Goal: Task Accomplishment & Management: Use online tool/utility

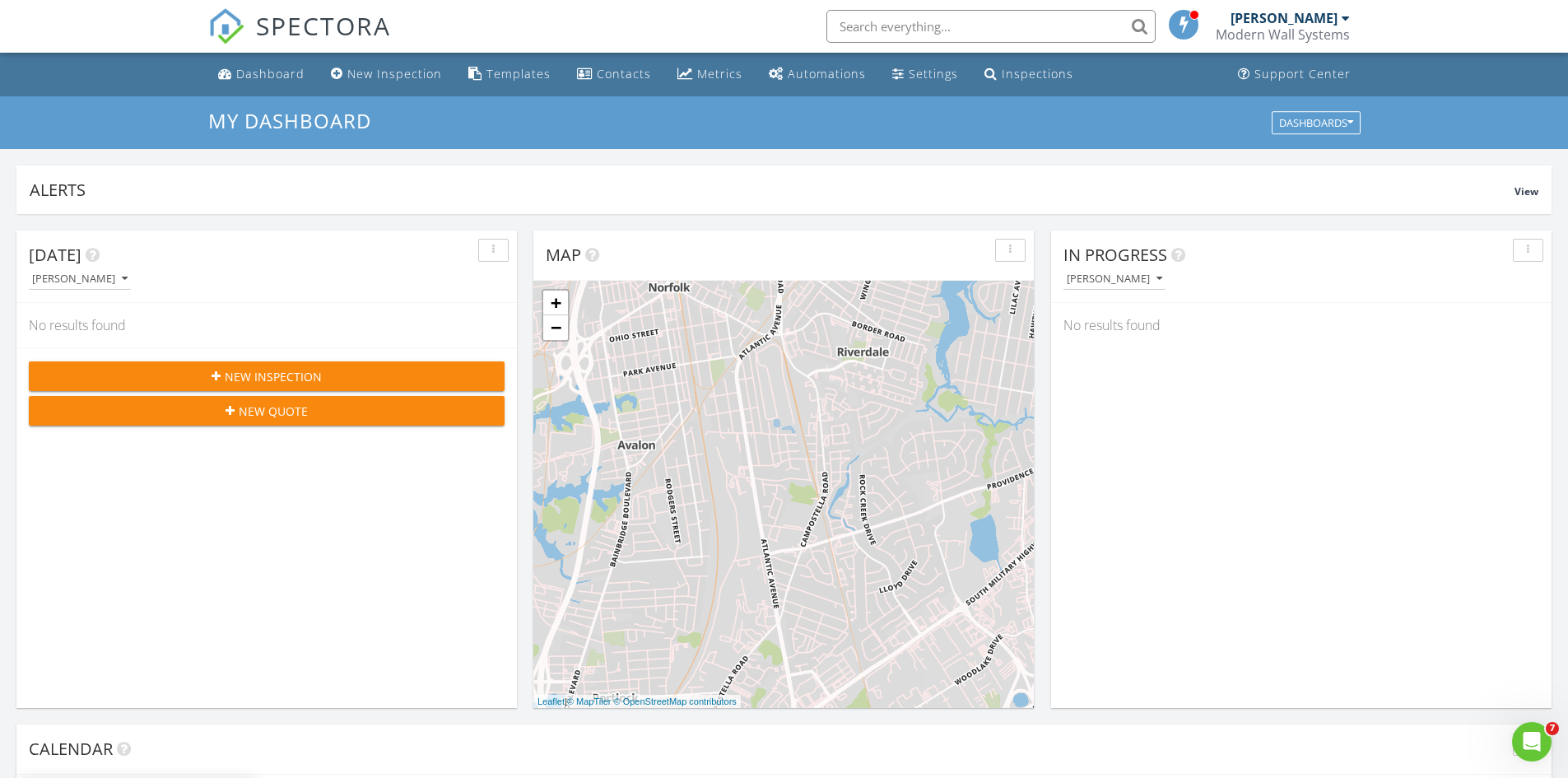
click at [864, 16] on input "text" at bounding box center [991, 26] width 329 height 33
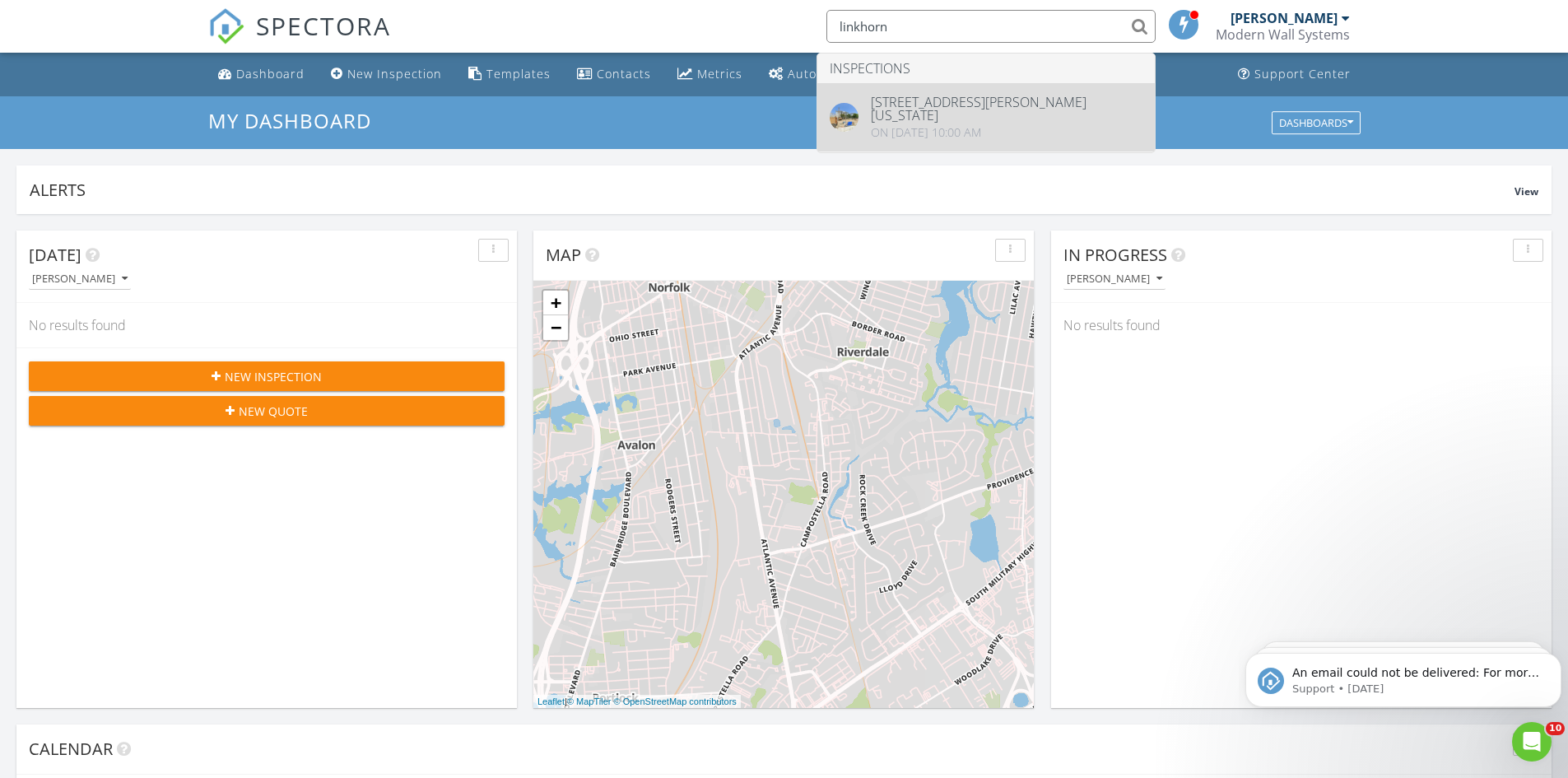
type input "linkhorn"
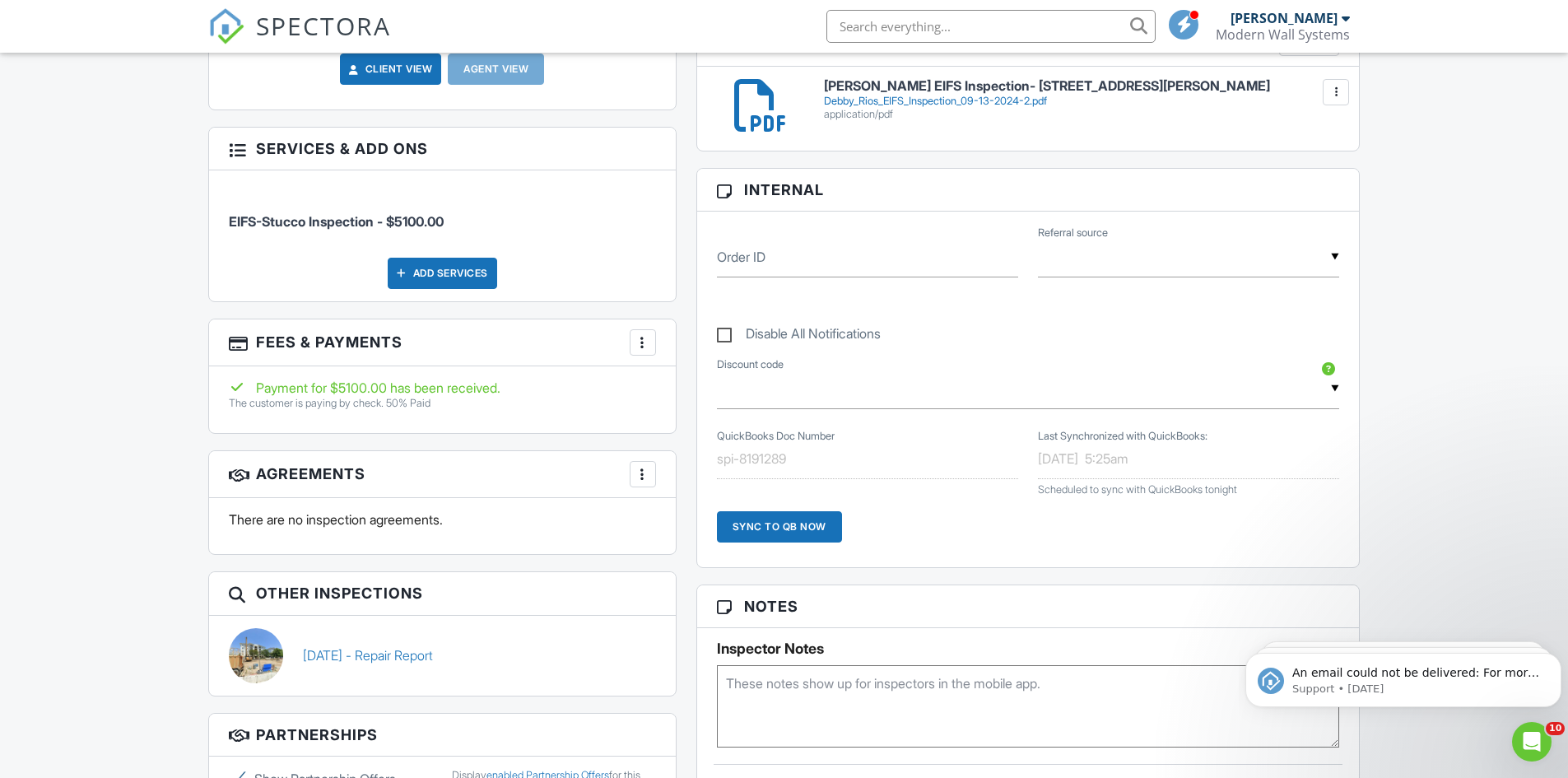
scroll to position [906, 0]
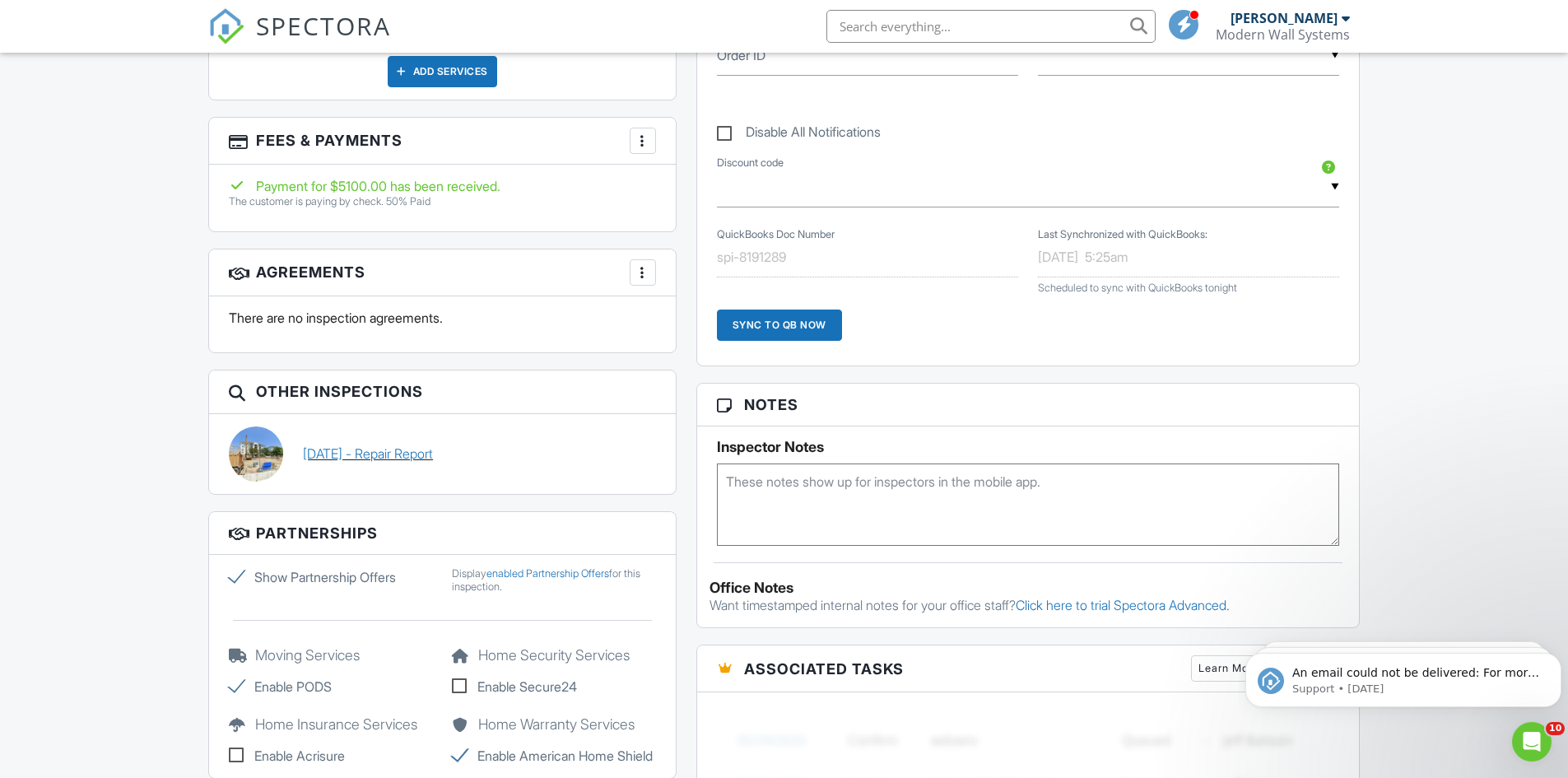
click at [433, 454] on link "06/02/2025 - Repair Report" at bounding box center [368, 453] width 130 height 18
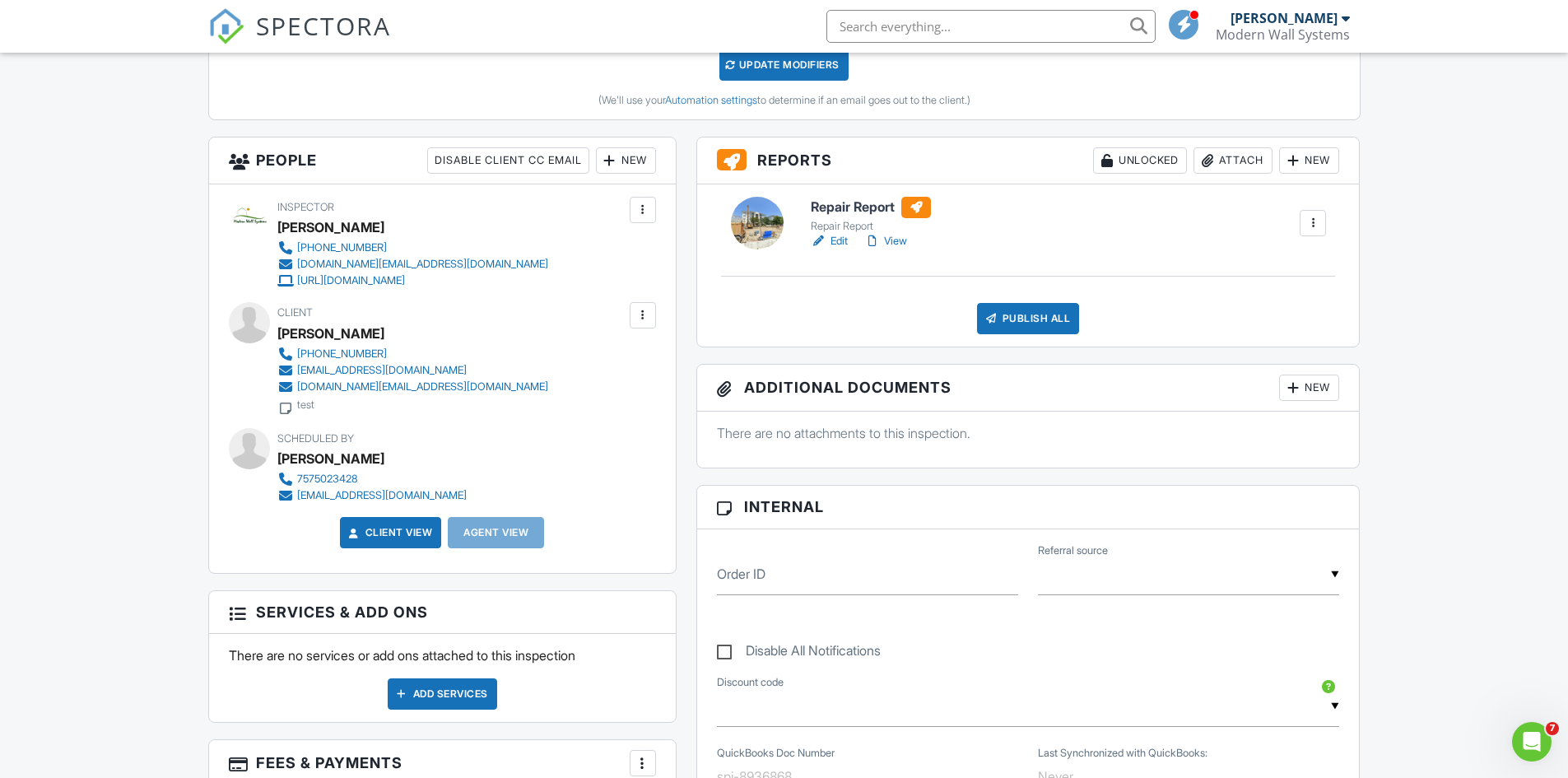
scroll to position [329, 0]
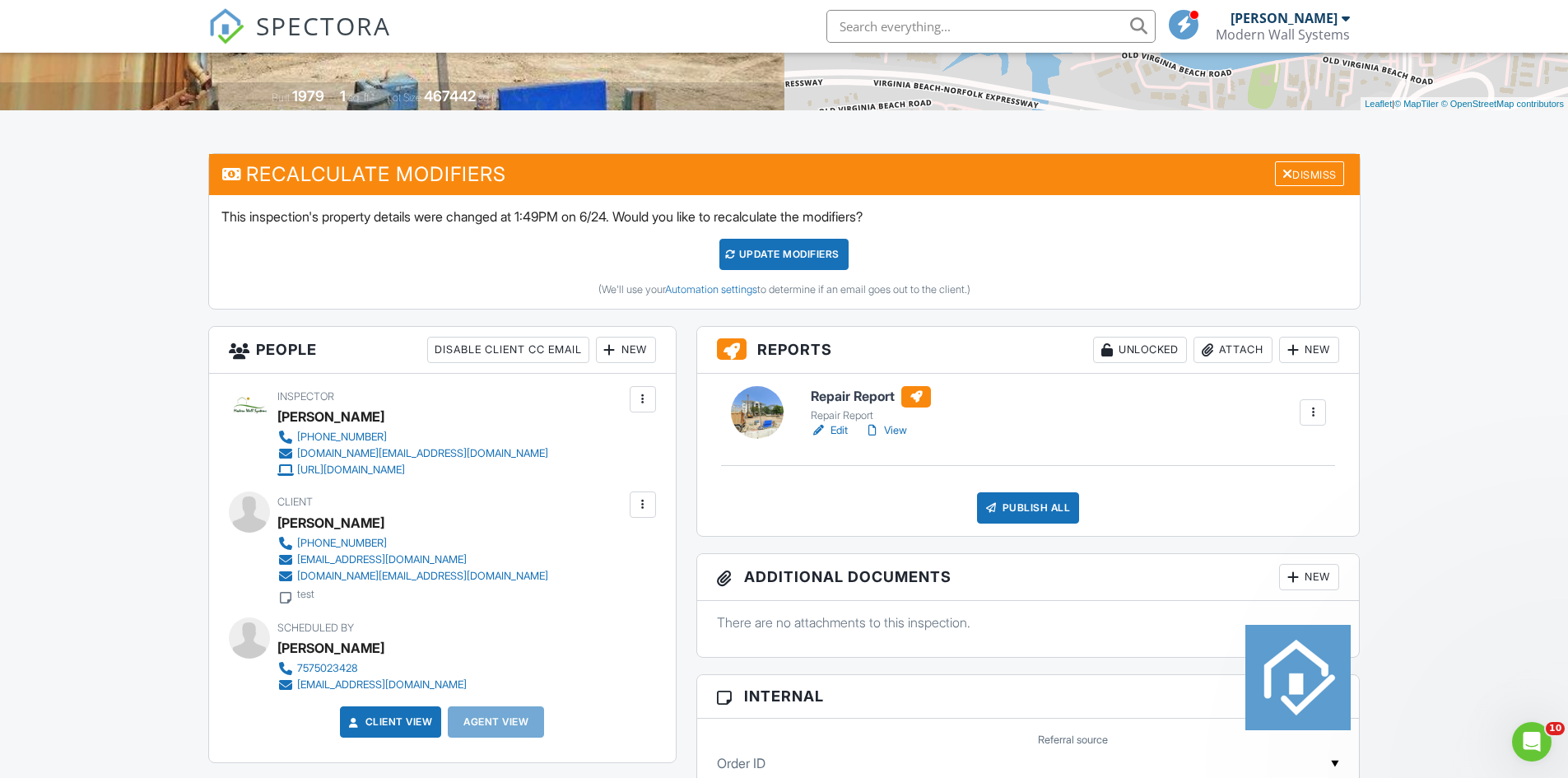
click at [839, 438] on link "Edit" at bounding box center [828, 431] width 37 height 16
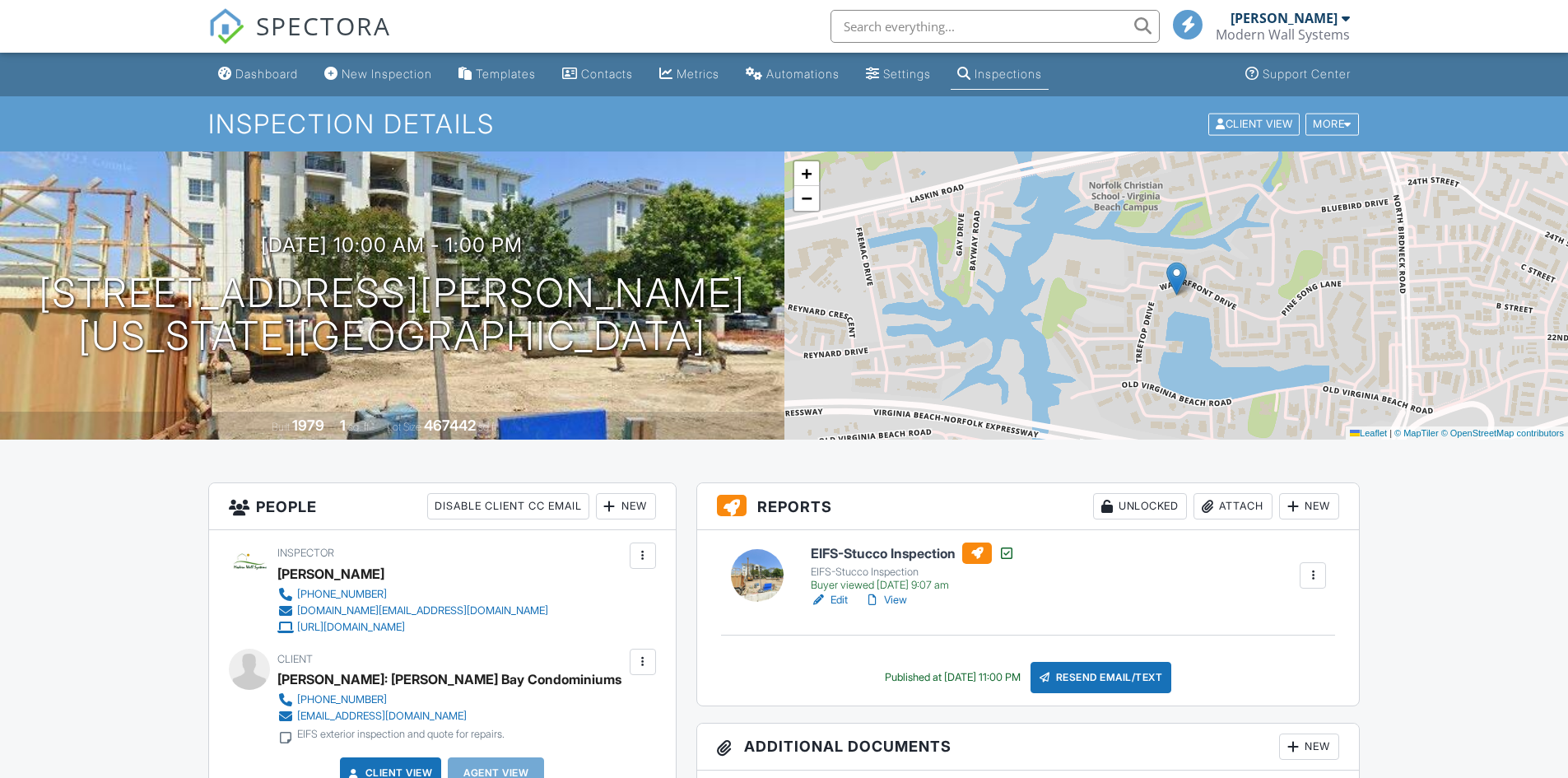
click at [1295, 512] on div at bounding box center [1293, 507] width 16 height 16
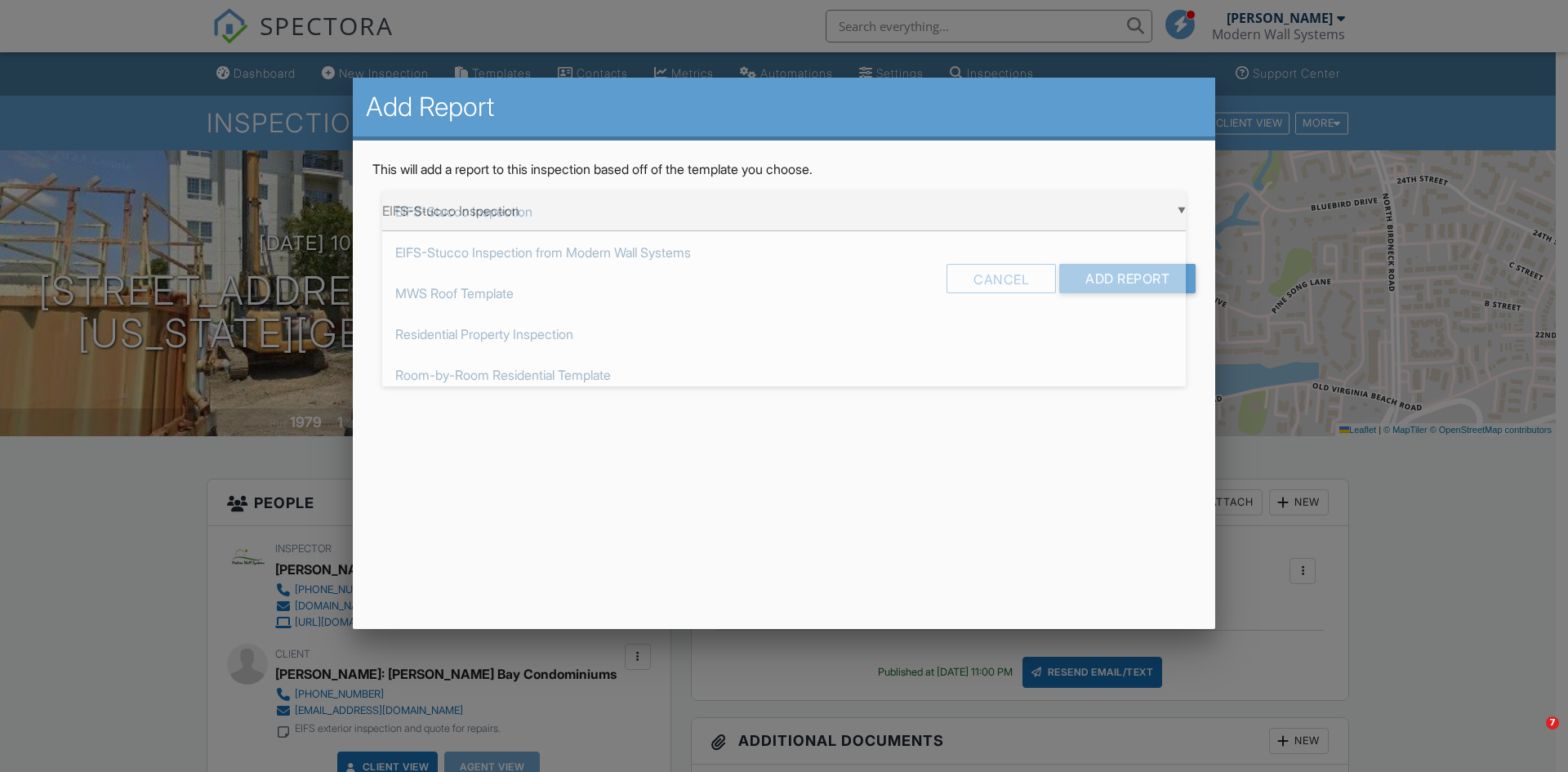
click at [596, 209] on div "▼ EIFS-Stucco Inspection EIFS-Stucco Inspection EIFS-Stucco Inspection from Mod…" at bounding box center [784, 211] width 803 height 40
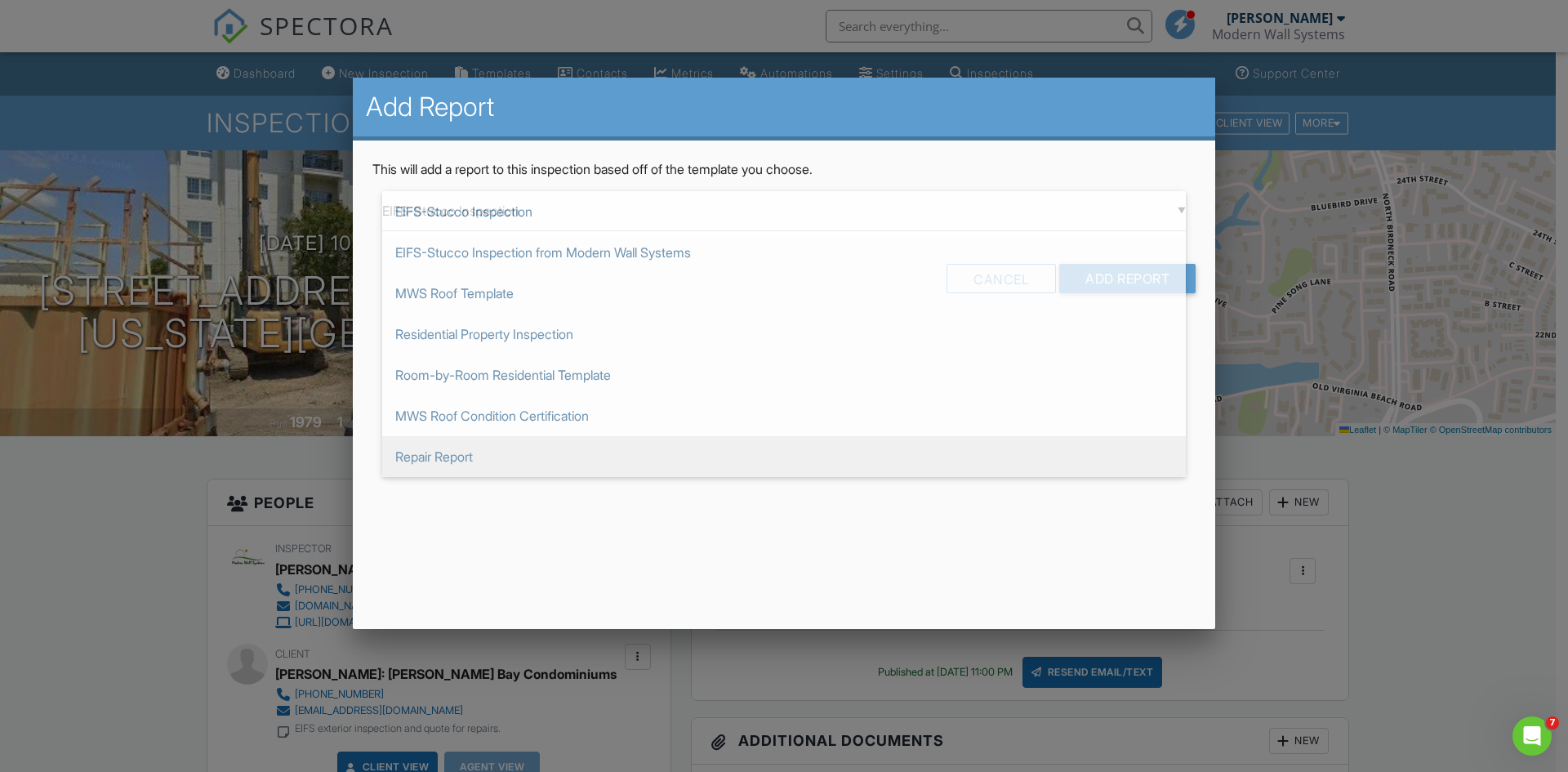
click at [540, 463] on span "Repair Report" at bounding box center [784, 457] width 803 height 41
type input "Repair Report"
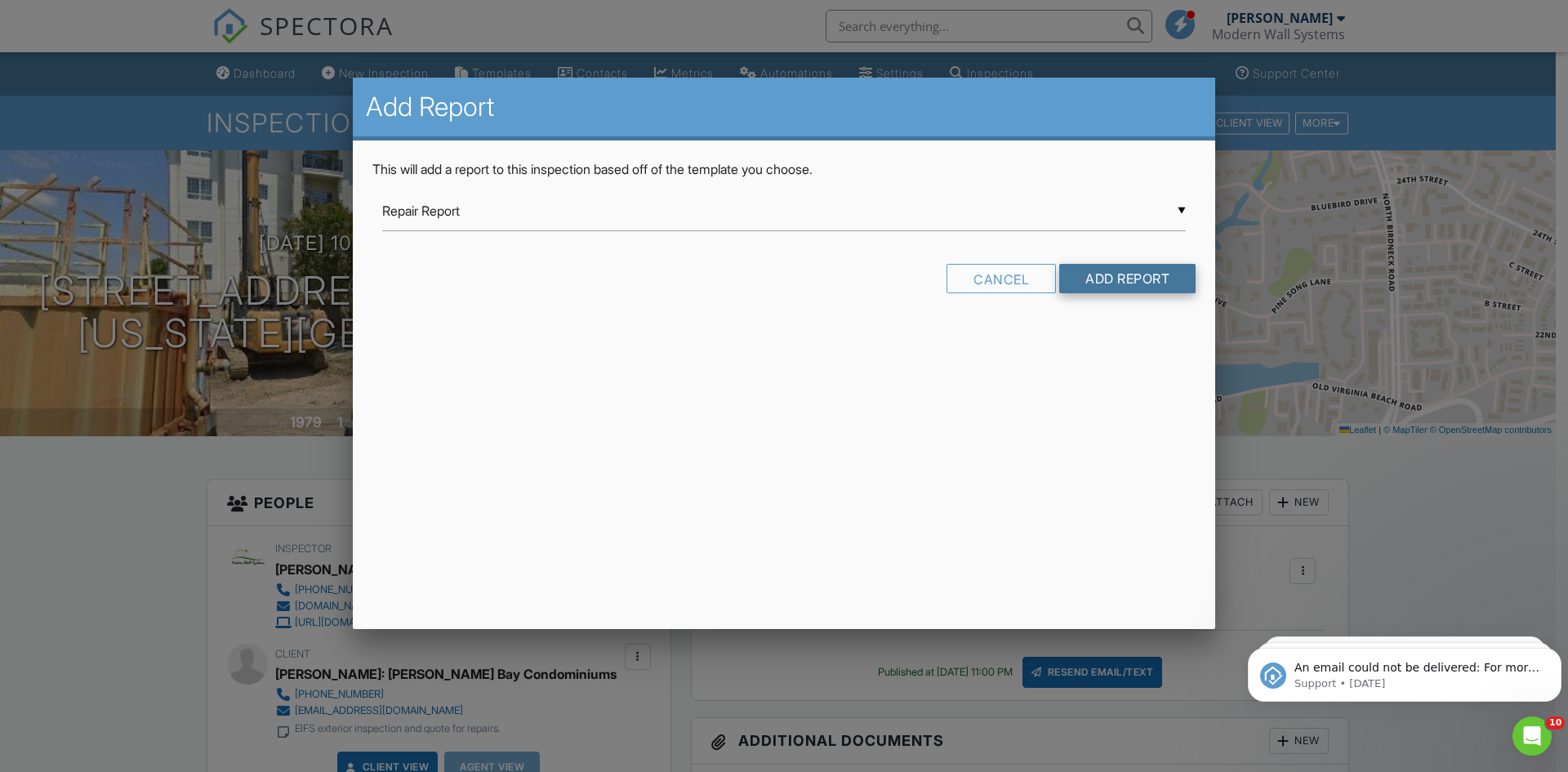
click at [1135, 278] on input "Add Report" at bounding box center [1127, 278] width 136 height 30
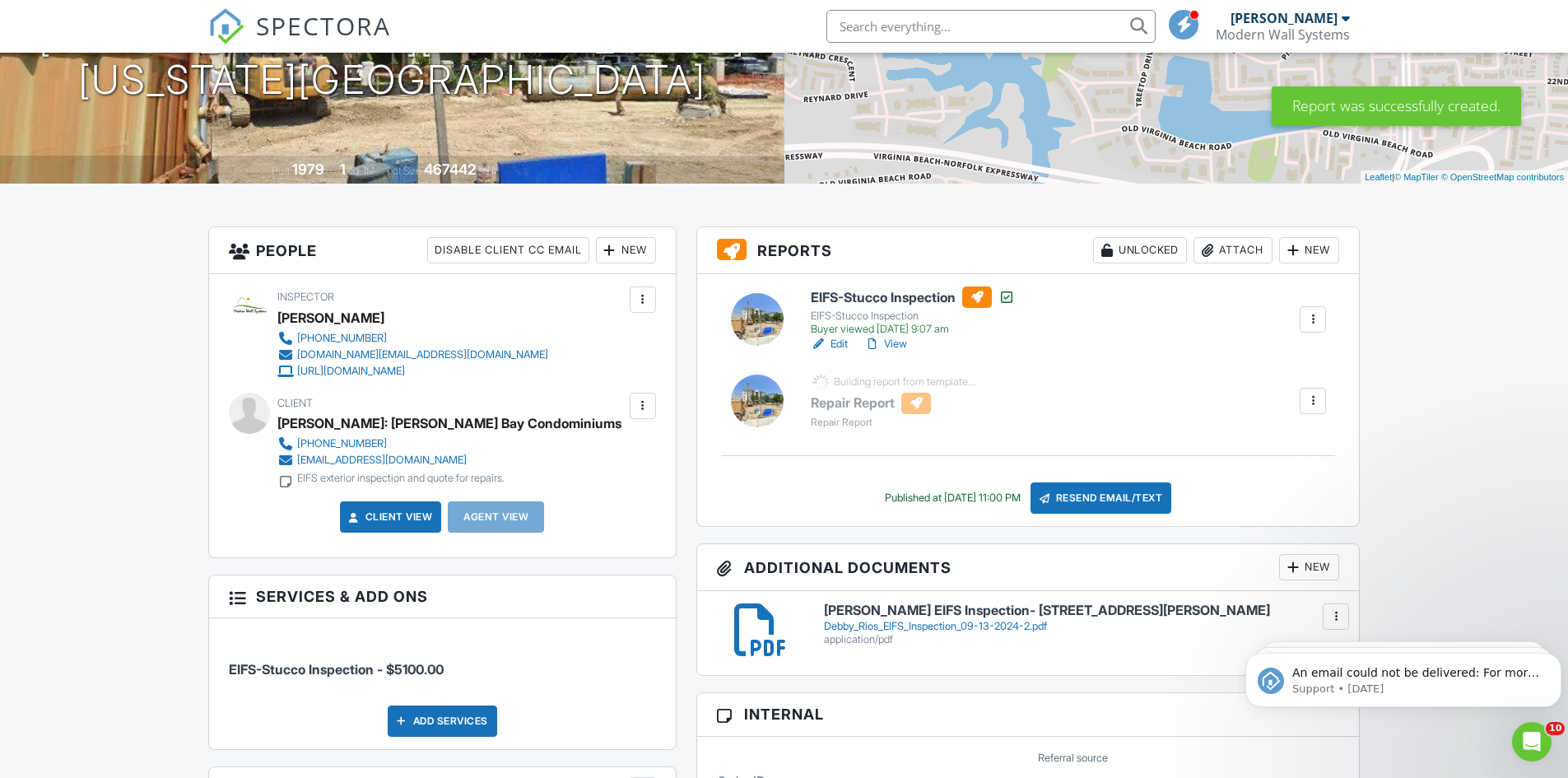
scroll to position [82, 0]
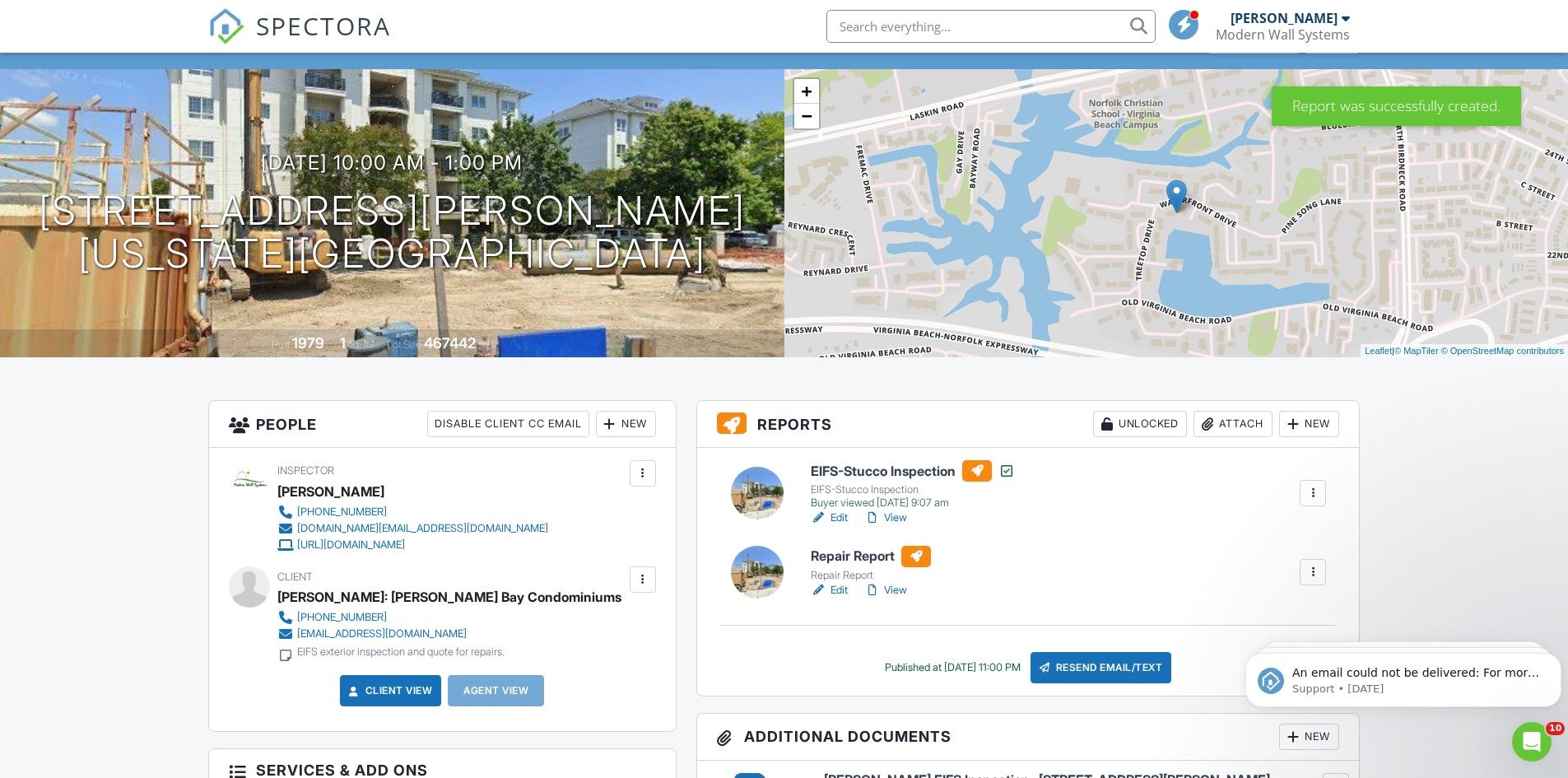
click at [839, 589] on link "Edit" at bounding box center [828, 590] width 37 height 16
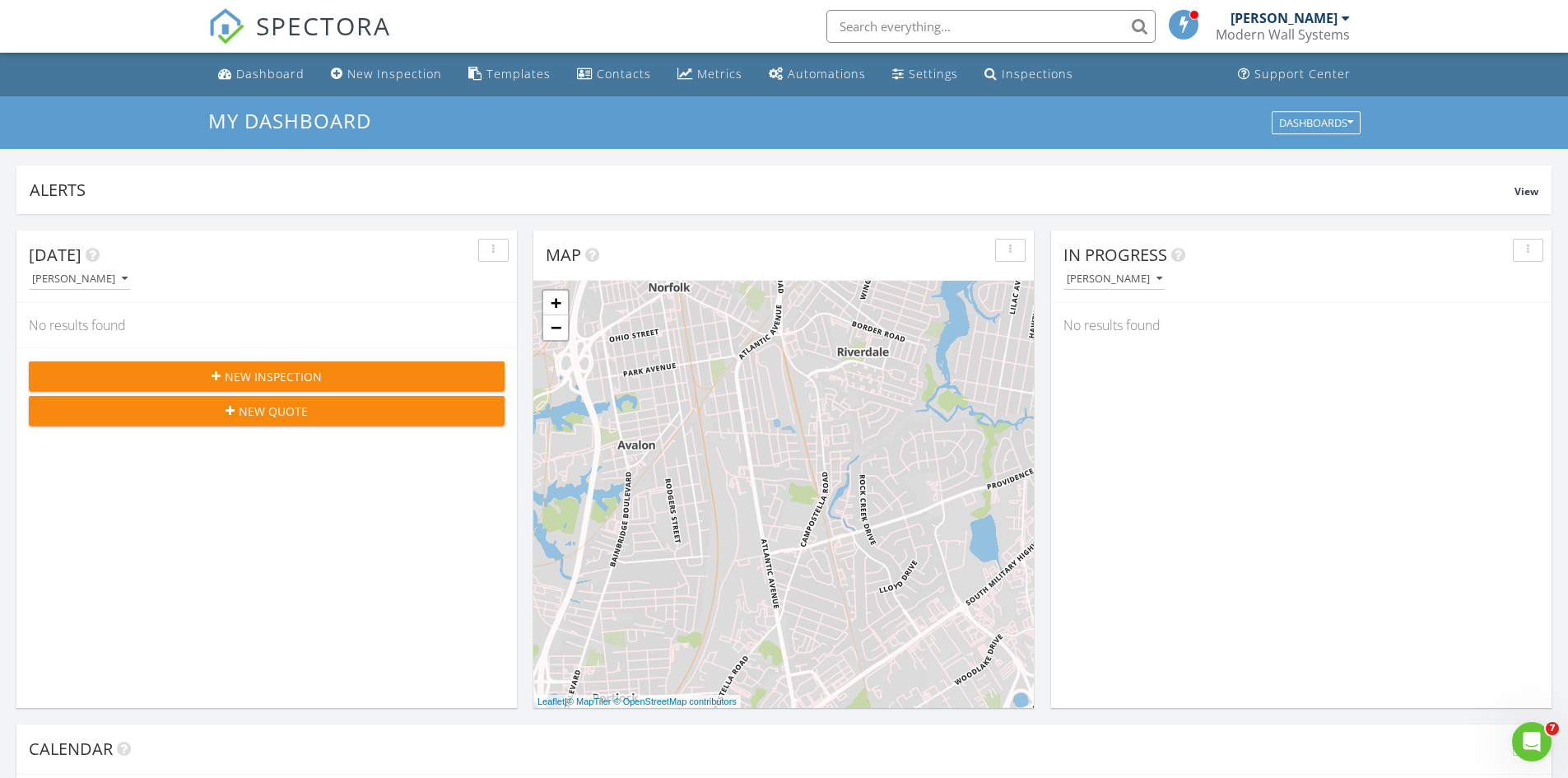
click at [1034, 42] on input "text" at bounding box center [991, 26] width 329 height 33
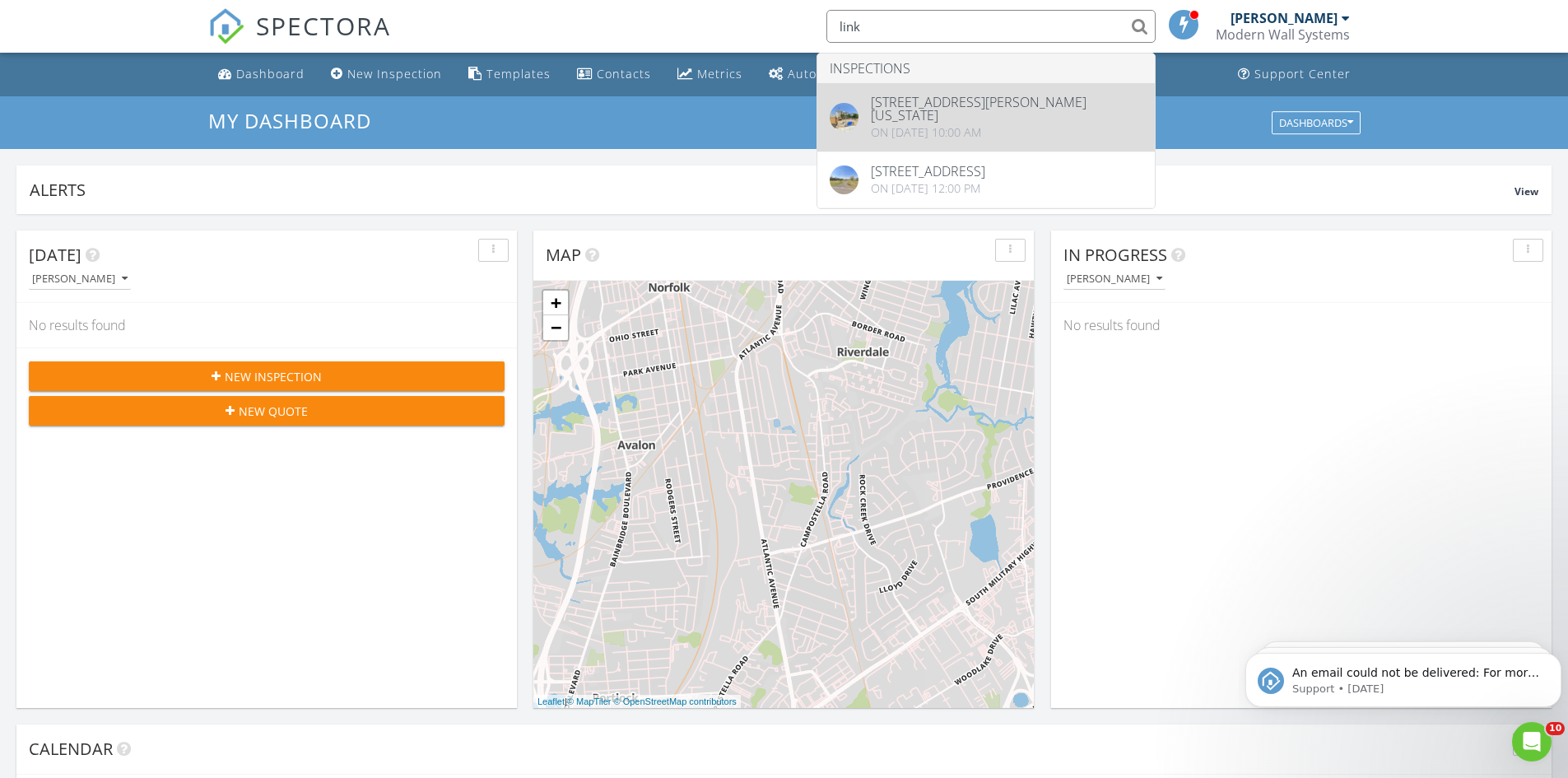
type input "link"
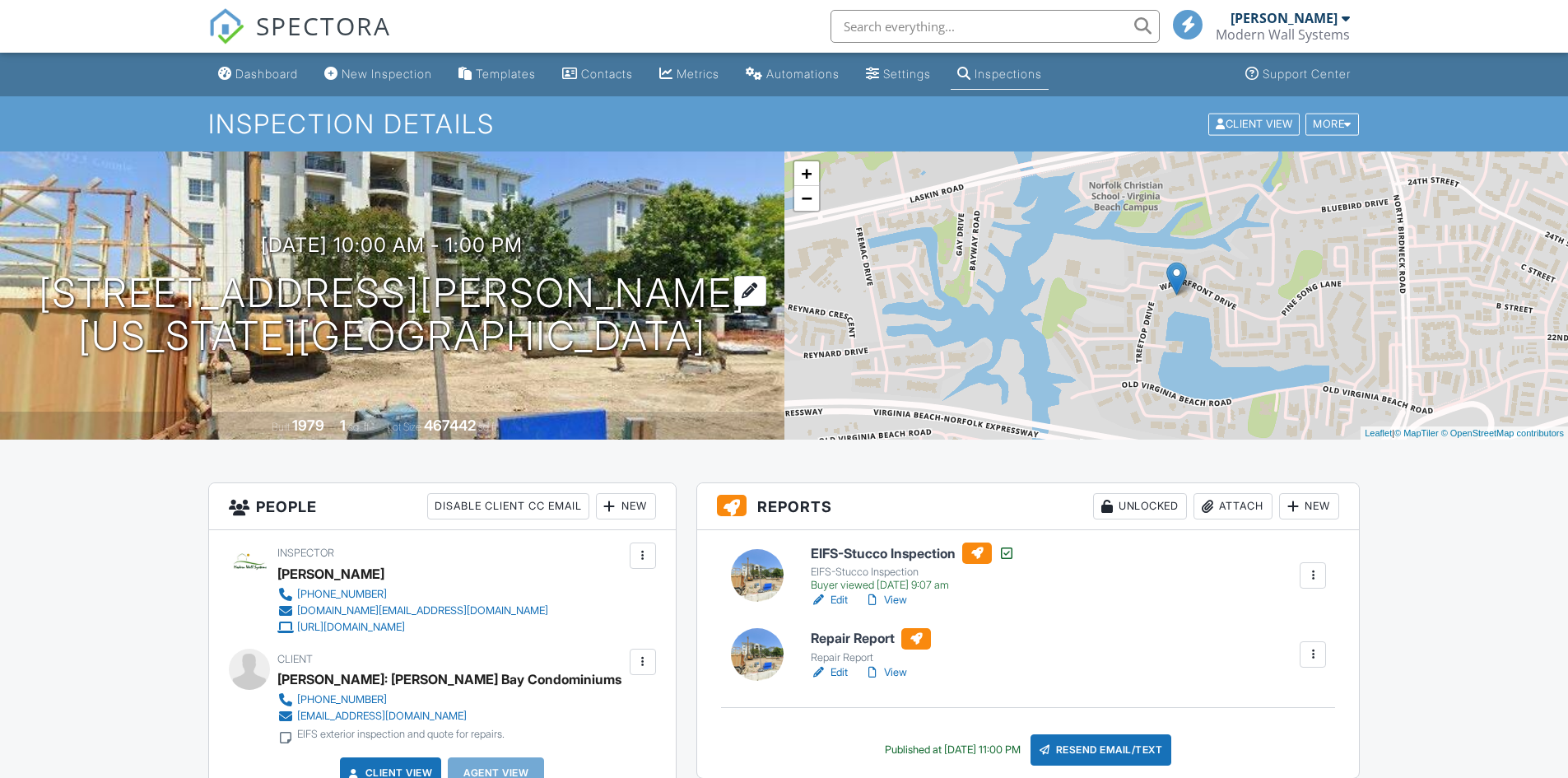
click at [734, 291] on div at bounding box center [750, 291] width 32 height 31
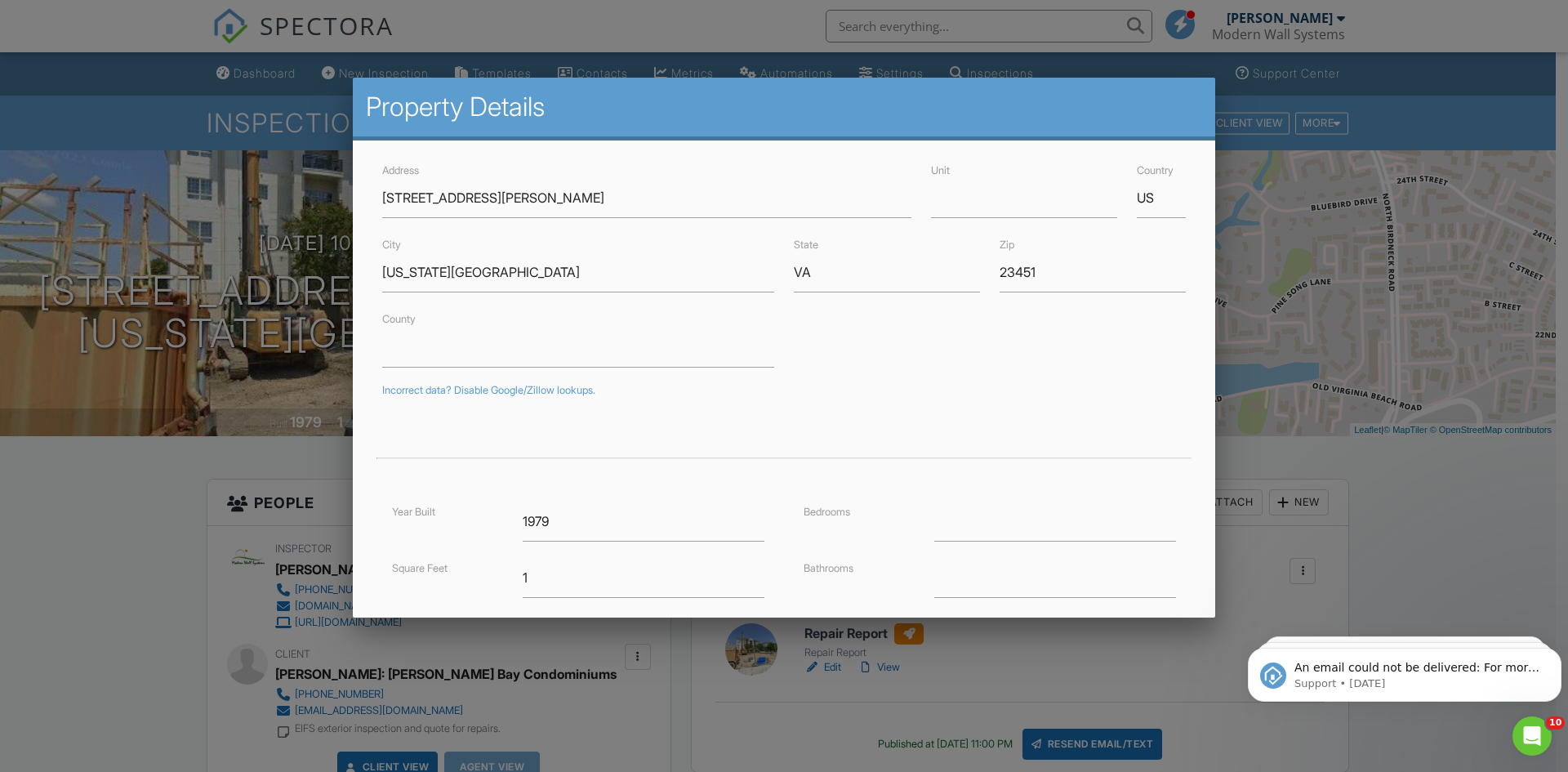
click at [75, 601] on div at bounding box center [784, 400] width 1568 height 965
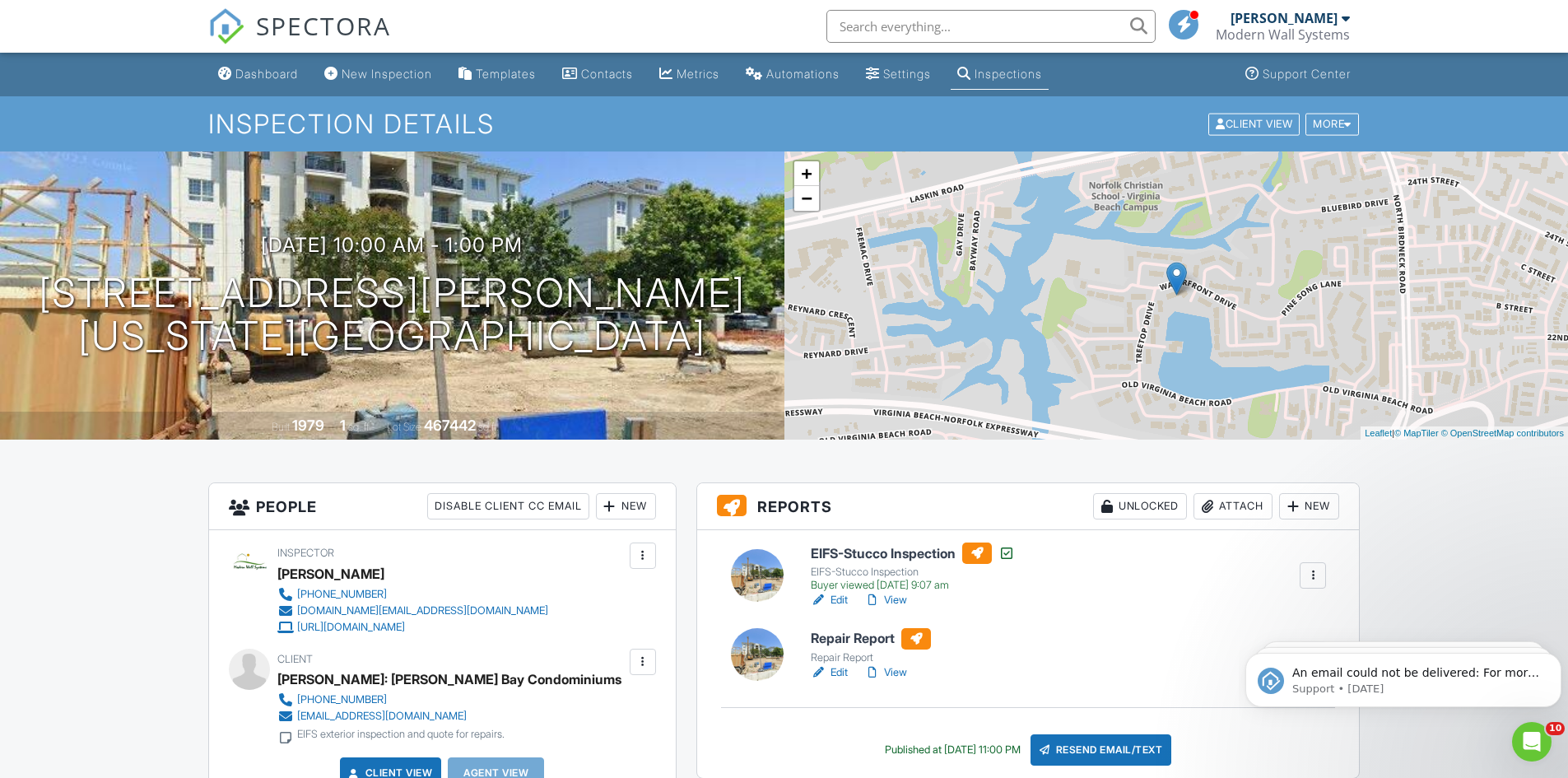
click at [841, 678] on link "Edit" at bounding box center [828, 672] width 37 height 16
